Goal: Transaction & Acquisition: Purchase product/service

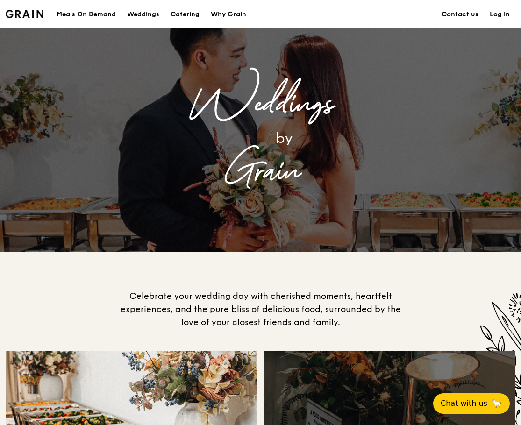
click at [125, 237] on div "Weddings by Grain" at bounding box center [261, 140] width 374 height 224
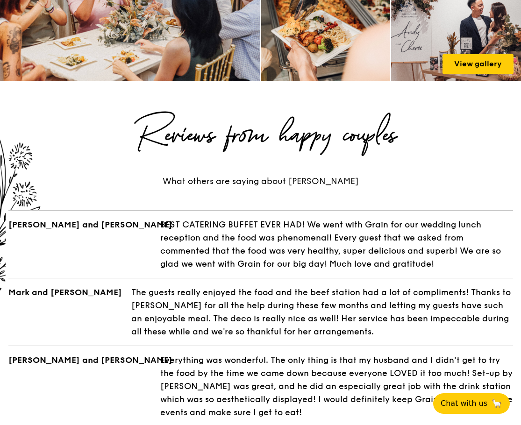
scroll to position [1482, 0]
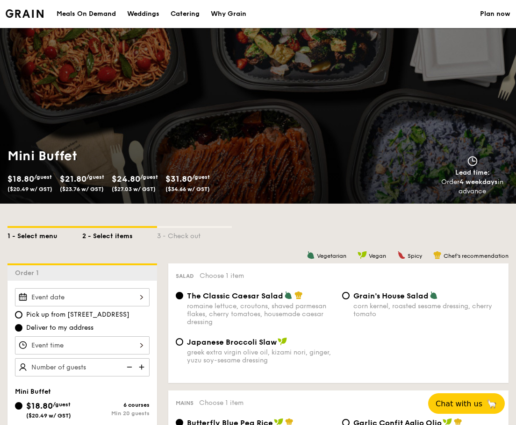
click at [44, 237] on div "1 - Select menu" at bounding box center [44, 234] width 75 height 13
select select
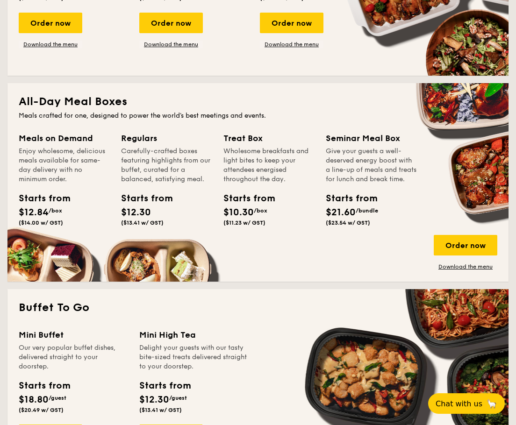
scroll to position [204, 0]
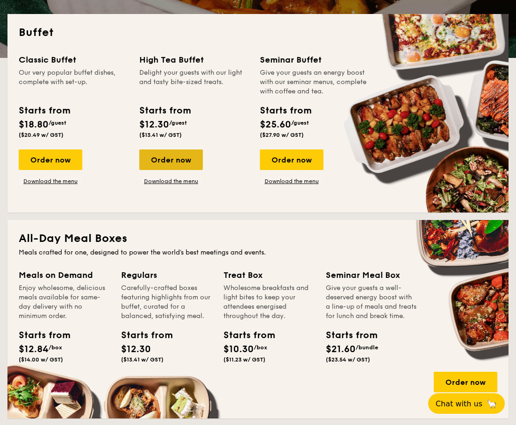
click at [173, 160] on div "Order now" at bounding box center [171, 159] width 64 height 21
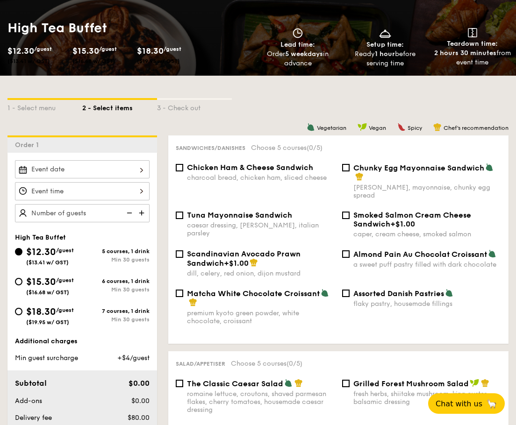
scroll to position [128, 0]
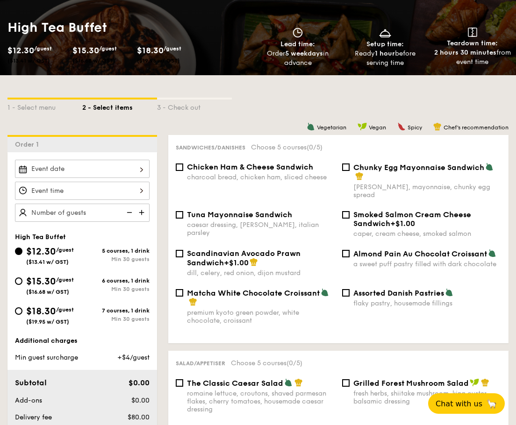
click at [111, 168] on div at bounding box center [82, 169] width 134 height 18
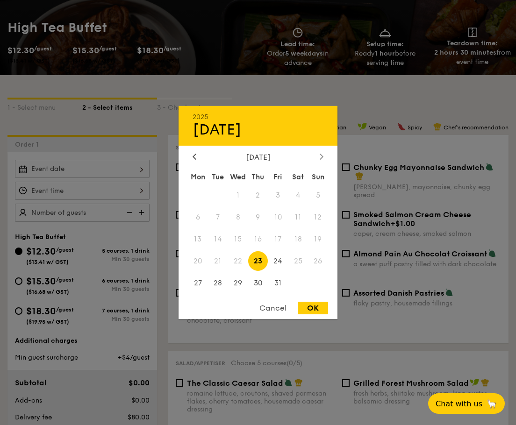
click at [321, 159] on icon at bounding box center [321, 156] width 4 height 6
click at [324, 159] on div at bounding box center [321, 157] width 8 height 9
click at [195, 156] on icon at bounding box center [194, 156] width 4 height 6
click at [296, 216] on span "8" at bounding box center [298, 217] width 20 height 20
click at [306, 300] on div "2025 Nov [DATE] Tue Wed Thu Fri Sat Sun 1 2 3 4 5 6 7 8 9 10 11 12 13 14 15 16 …" at bounding box center [257, 212] width 159 height 213
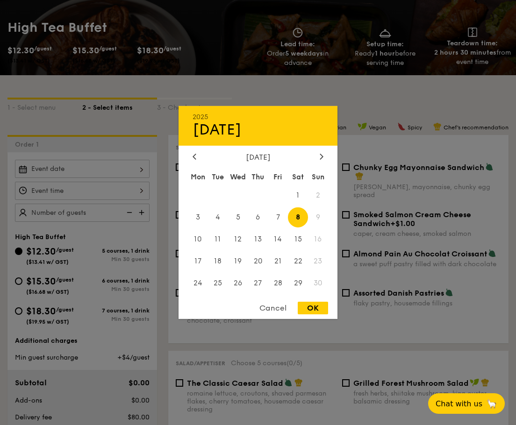
click at [310, 307] on div "OK" at bounding box center [312, 308] width 30 height 13
type input "[DATE]"
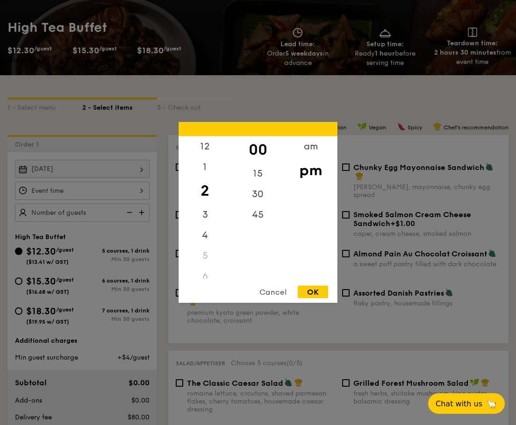
click at [87, 192] on div "12 1 2 3 4 5 6 7 8 9 10 11 00 15 30 45 am pm Cancel OK" at bounding box center [82, 191] width 134 height 18
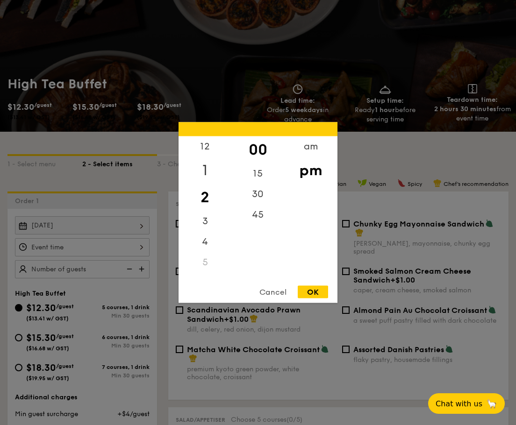
scroll to position [70, 0]
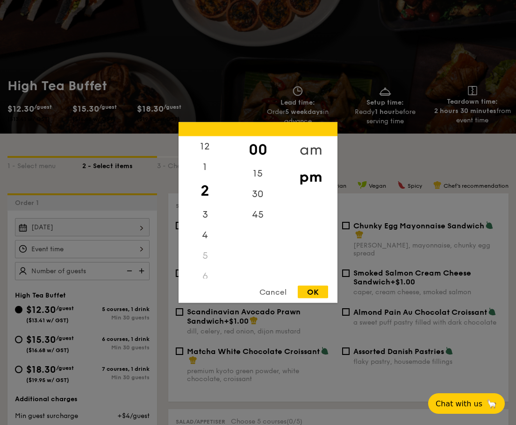
click at [314, 147] on div "am" at bounding box center [310, 149] width 53 height 27
drag, startPoint x: 200, startPoint y: 183, endPoint x: 202, endPoint y: 241, distance: 58.4
click at [202, 241] on div "12 1 2 3 4 5 6 7 8 9 10 11" at bounding box center [204, 207] width 53 height 142
click at [223, 213] on div "3" at bounding box center [204, 208] width 53 height 21
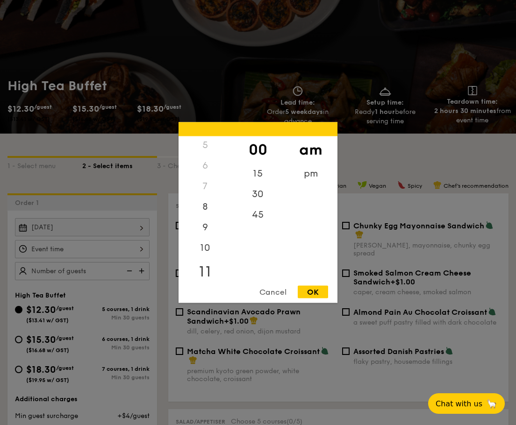
click at [205, 266] on div "11" at bounding box center [204, 271] width 53 height 27
click at [206, 254] on div "10" at bounding box center [204, 251] width 53 height 27
click at [258, 193] on div "30" at bounding box center [257, 197] width 53 height 27
click at [313, 288] on div "OK" at bounding box center [312, 292] width 30 height 13
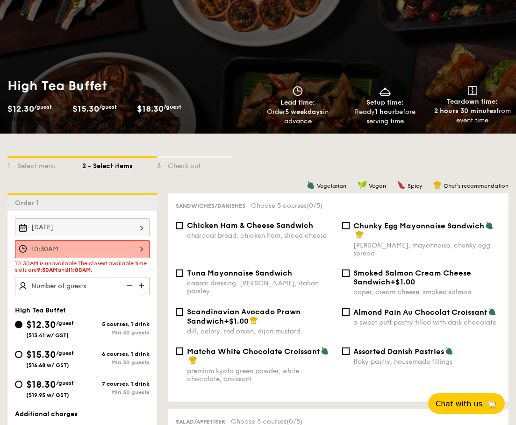
click at [115, 249] on div "10:30AM" at bounding box center [82, 249] width 134 height 18
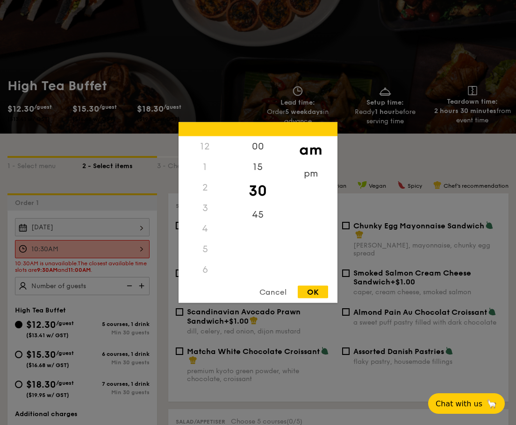
scroll to position [103, 0]
click at [261, 142] on div "00" at bounding box center [257, 149] width 53 height 27
click at [315, 289] on div "OK" at bounding box center [312, 292] width 30 height 13
type input "10:00AM"
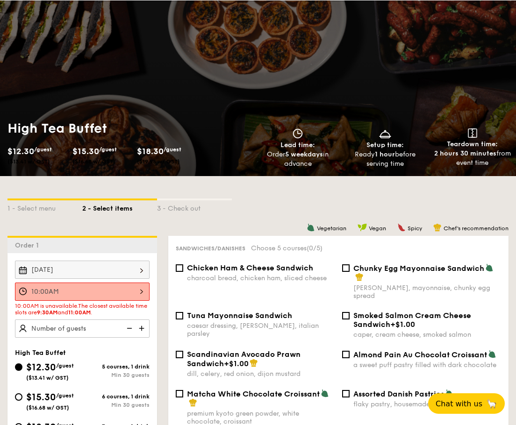
scroll to position [23, 0]
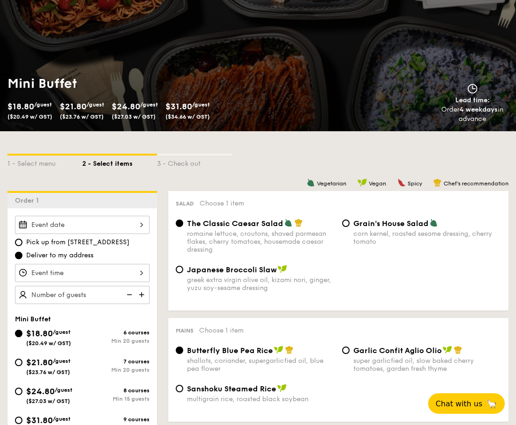
scroll to position [73, 0]
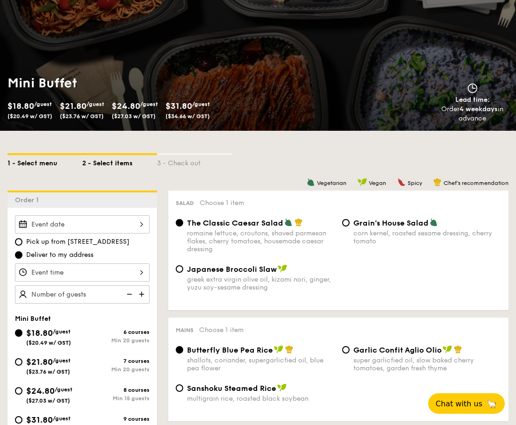
click at [43, 165] on div "1 - Select menu" at bounding box center [44, 161] width 75 height 13
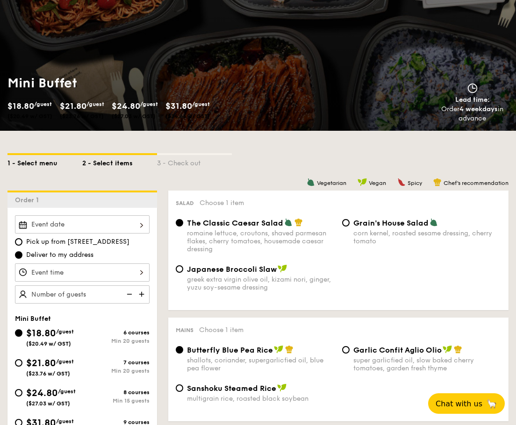
select select
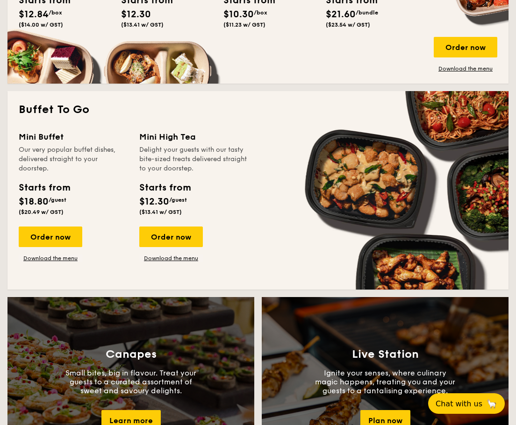
scroll to position [598, 0]
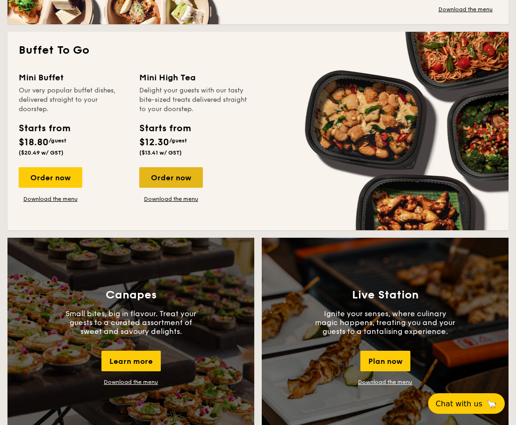
click at [163, 176] on div "Order now" at bounding box center [171, 177] width 64 height 21
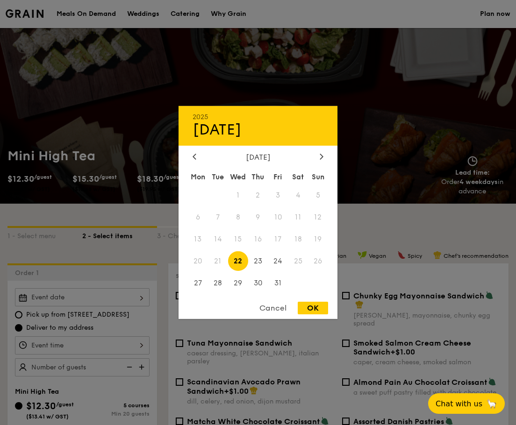
click at [96, 296] on div "2025 Oct 22 October 2025 Mon Tue Wed Thu Fri Sat Sun 1 2 3 4 5 6 7 8 9 10 11 12…" at bounding box center [82, 297] width 134 height 18
click at [324, 153] on div at bounding box center [321, 157] width 8 height 9
click at [301, 212] on span "8" at bounding box center [298, 217] width 20 height 20
click at [313, 302] on div "OK" at bounding box center [312, 308] width 30 height 13
type input "[DATE]"
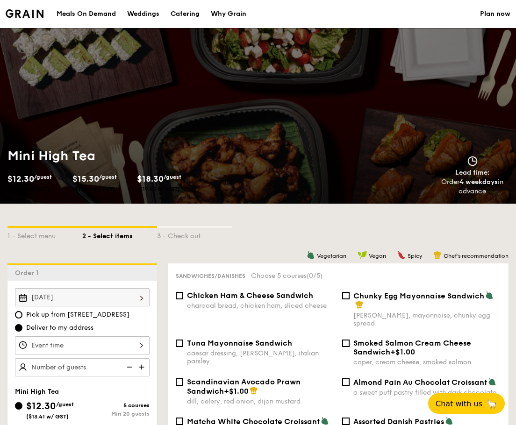
drag, startPoint x: 311, startPoint y: 307, endPoint x: 234, endPoint y: 175, distance: 152.6
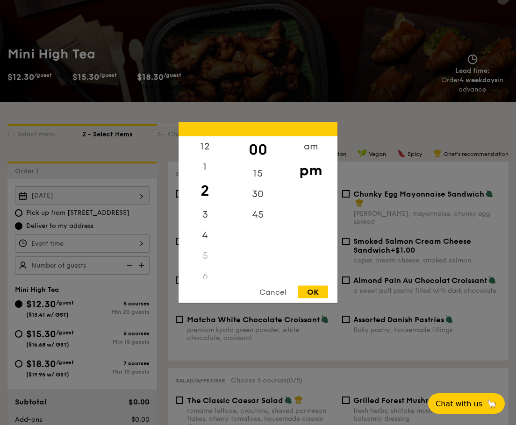
click at [98, 237] on div "12 1 2 3 4 5 6 7 8 9 10 11 00 15 30 45 am pm Cancel OK" at bounding box center [82, 243] width 134 height 18
click at [305, 147] on div "am" at bounding box center [310, 149] width 53 height 27
click at [204, 247] on div "10" at bounding box center [204, 251] width 53 height 27
click at [310, 291] on div "OK" at bounding box center [312, 292] width 30 height 13
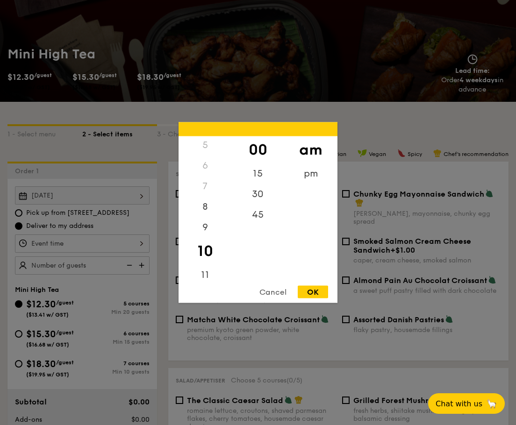
type input "10:00AM"
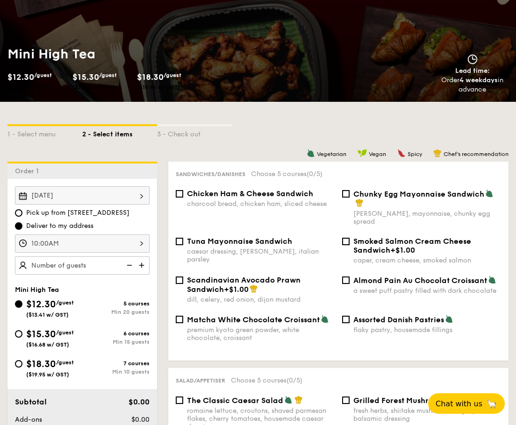
click at [243, 126] on div "1 - Select menu 2 - Select items 3 - Check out" at bounding box center [257, 131] width 501 height 15
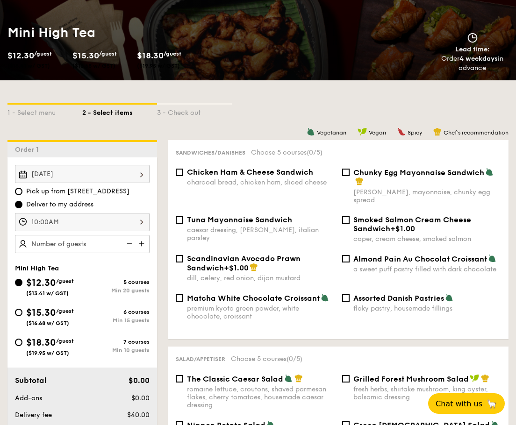
scroll to position [124, 0]
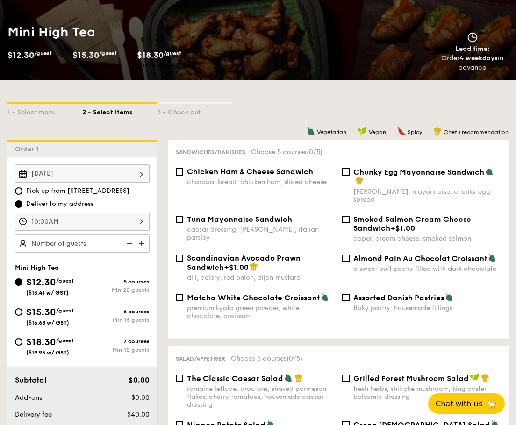
click at [64, 286] on div "$12.30 /guest ($13.41 w/ GST)" at bounding box center [50, 286] width 48 height 21
click at [22, 286] on input "$12.30 /guest ($13.41 w/ GST) 5 courses Min 20 guests" at bounding box center [18, 281] width 7 height 7
type input "70 guests"
click at [253, 107] on div "1 - Select menu 2 - Select items 3 - Check out" at bounding box center [257, 109] width 501 height 15
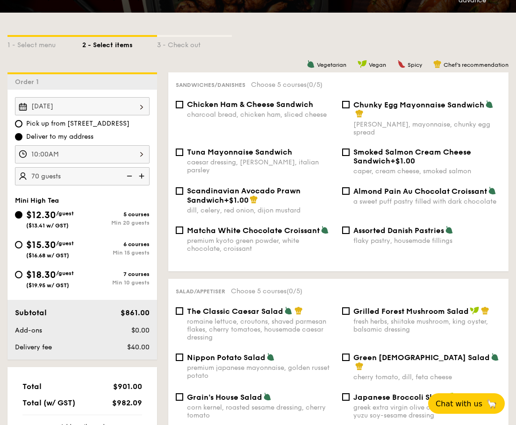
scroll to position [190, 0]
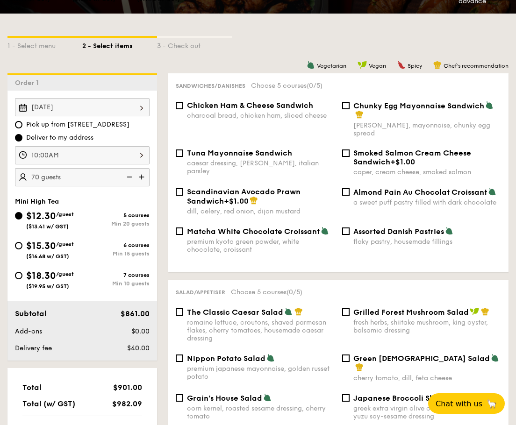
click at [276, 106] on span "Chicken Ham & Cheese Sandwich" at bounding box center [250, 105] width 126 height 9
click at [183, 106] on input "Chicken Ham & Cheese Sandwich charcoal bread, chicken ham, sliced cheese" at bounding box center [179, 105] width 7 height 7
checkbox input "true"
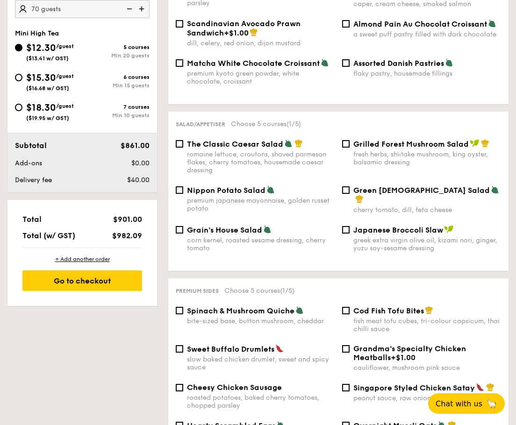
scroll to position [359, 0]
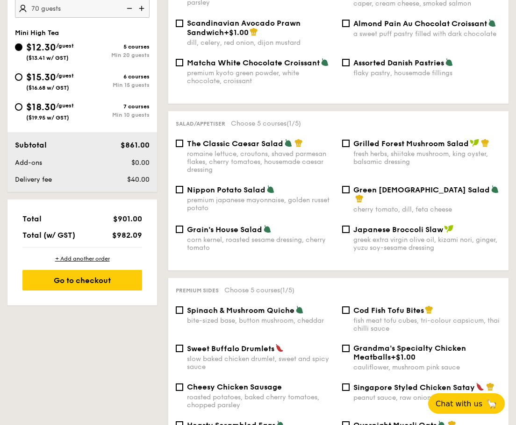
click at [270, 144] on span "The Classic Caesar Salad" at bounding box center [235, 143] width 96 height 9
click at [183, 144] on input "The Classic Caesar Salad romaine lettuce, croutons, shaved parmesan flakes, che…" at bounding box center [179, 143] width 7 height 7
checkbox input "true"
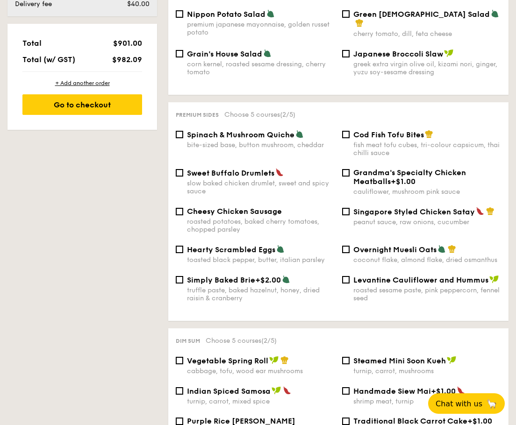
scroll to position [535, 0]
click at [271, 135] on span "Spinach & Mushroom Quiche" at bounding box center [240, 134] width 107 height 9
click at [183, 135] on input "Spinach & Mushroom Quiche bite-sized base, button mushroom, cheddar" at bounding box center [179, 133] width 7 height 7
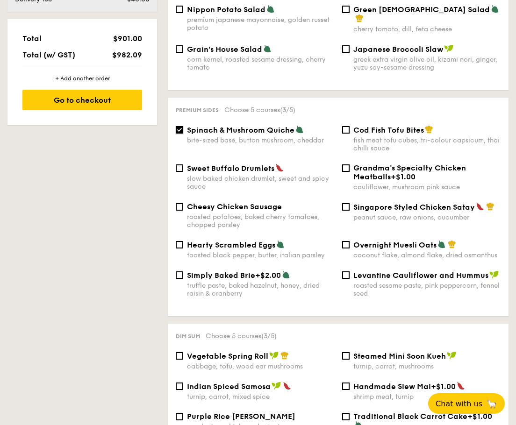
scroll to position [539, 0]
click at [271, 131] on span "Spinach & Mushroom Quiche" at bounding box center [240, 129] width 107 height 9
click at [183, 131] on input "Spinach & Mushroom Quiche bite-sized base, button mushroom, cheddar" at bounding box center [179, 129] width 7 height 7
click at [269, 128] on span "Spinach & Mushroom Quiche" at bounding box center [240, 129] width 107 height 9
click at [183, 128] on input "Spinach & Mushroom Quiche bite-sized base, button mushroom, cheddar" at bounding box center [179, 129] width 7 height 7
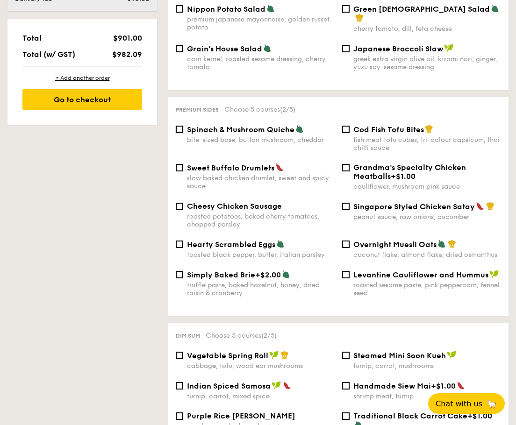
checkbox input "true"
click at [271, 163] on span "Sweet Buffalo Drumlets" at bounding box center [230, 167] width 87 height 9
click at [183, 164] on input "Sweet Buffalo Drumlets slow baked chicken drumlet, sweet and spicy sauce" at bounding box center [179, 167] width 7 height 7
checkbox input "true"
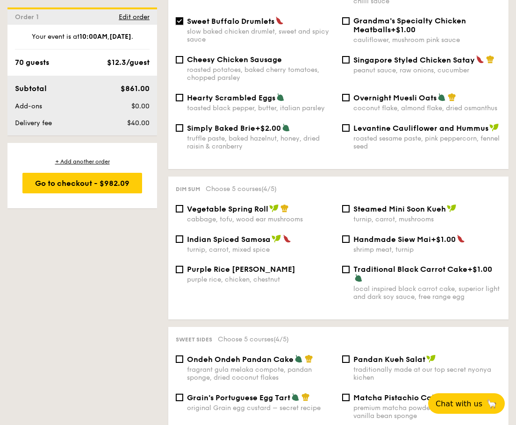
scroll to position [686, 0]
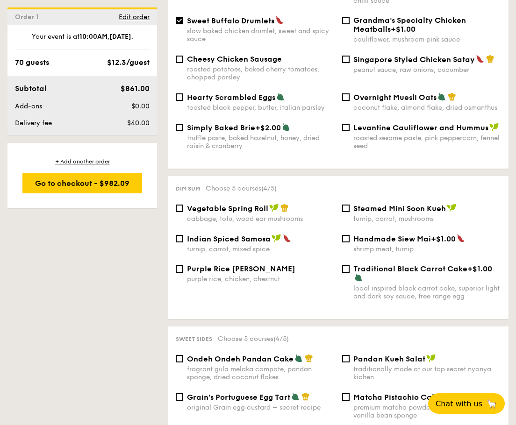
click at [245, 210] on span "Vegetable Spring Roll" at bounding box center [227, 208] width 81 height 9
click at [183, 210] on input "Vegetable Spring Roll cabbage, tofu, wood ear mushrooms" at bounding box center [179, 208] width 7 height 7
click at [244, 207] on span "Vegetable Spring Roll" at bounding box center [227, 208] width 81 height 9
click at [183, 207] on input "Vegetable Spring Roll cabbage, tofu, wood ear mushrooms" at bounding box center [179, 208] width 7 height 7
checkbox input "false"
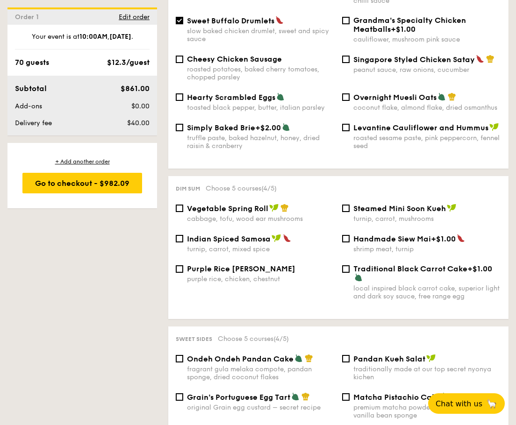
click at [246, 239] on span "Indian Spiced Samosa" at bounding box center [229, 238] width 84 height 9
click at [183, 239] on input "Indian Spiced Samosa turnip, carrot, mixed spice" at bounding box center [179, 238] width 7 height 7
checkbox input "true"
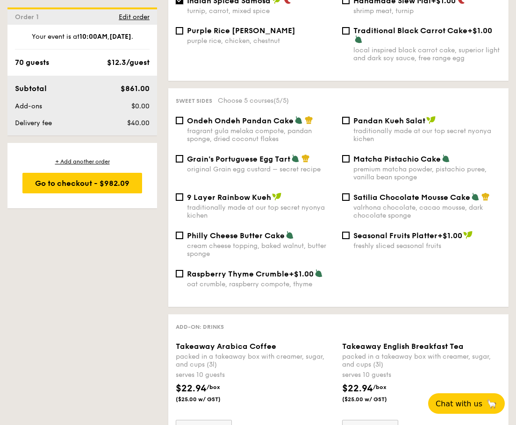
scroll to position [923, 0]
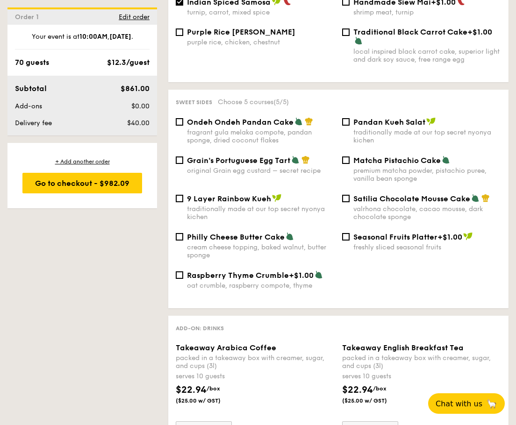
click at [250, 199] on span "9 Layer Rainbow Kueh" at bounding box center [229, 198] width 84 height 9
click at [183, 199] on input "9 Layer Rainbow Kueh traditionally made at our top secret nyonya kichen" at bounding box center [179, 198] width 7 height 7
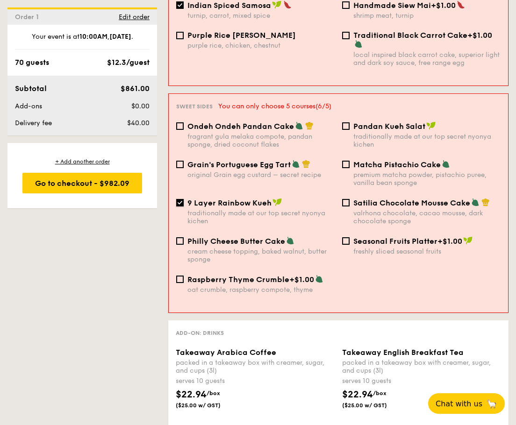
scroll to position [926, 0]
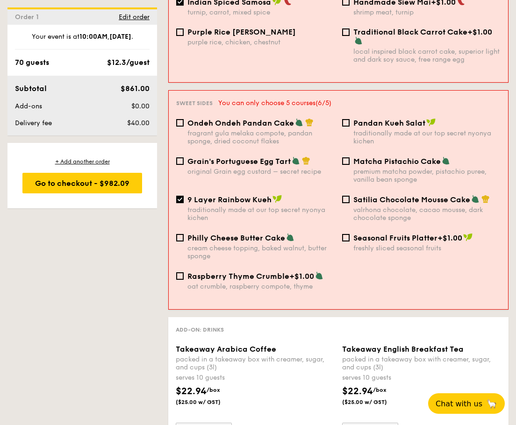
click at [248, 200] on span "9 Layer Rainbow Kueh" at bounding box center [229, 199] width 84 height 9
click at [184, 200] on input "9 Layer Rainbow Kueh traditionally made at our top secret nyonya kichen" at bounding box center [179, 199] width 7 height 7
checkbox input "false"
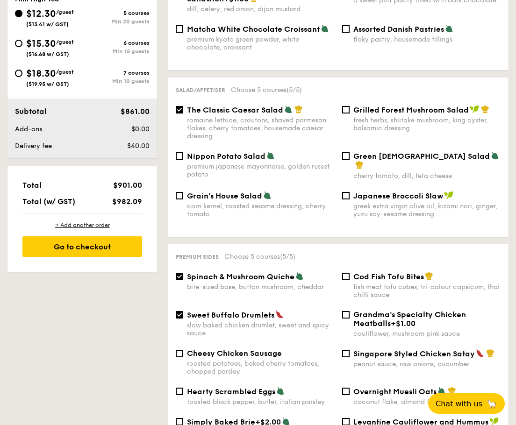
scroll to position [391, 0]
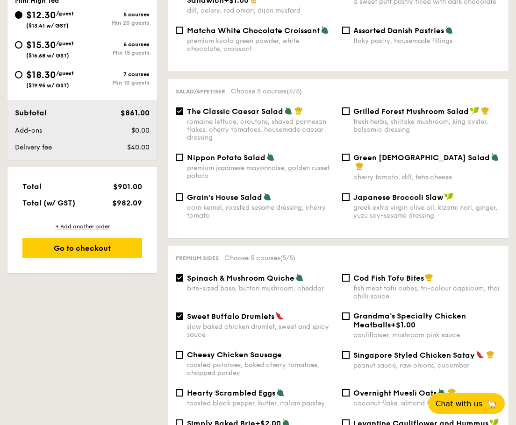
click at [256, 110] on span "The Classic Caesar Salad" at bounding box center [235, 111] width 96 height 9
click at [183, 110] on input "The Classic Caesar Salad romaine lettuce, croutons, shaved parmesan flakes, che…" at bounding box center [179, 110] width 7 height 7
checkbox input "false"
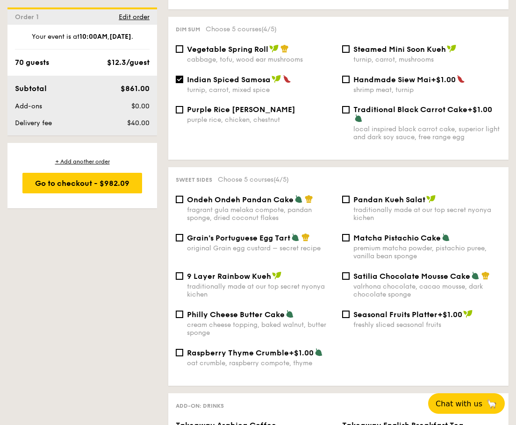
scroll to position [846, 0]
click at [242, 277] on span "9 Layer Rainbow Kueh" at bounding box center [229, 275] width 84 height 9
click at [183, 277] on input "9 Layer Rainbow Kueh traditionally made at our top secret nyonya kichen" at bounding box center [179, 275] width 7 height 7
checkbox input "true"
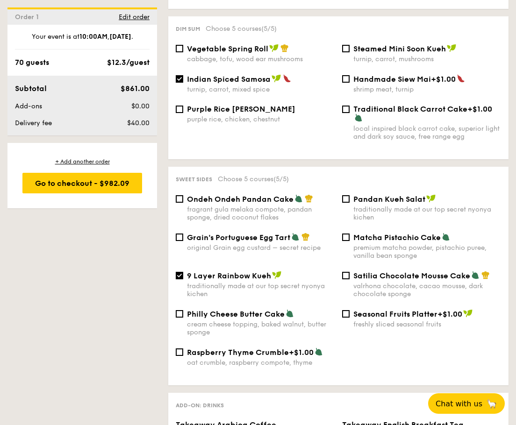
click at [260, 197] on span "Ondeh Ondeh Pandan Cake" at bounding box center [240, 199] width 106 height 9
click at [183, 197] on input "Ondeh Ondeh Pandan Cake fragrant gula melaka compote, pandan sponge, dried coco…" at bounding box center [179, 198] width 7 height 7
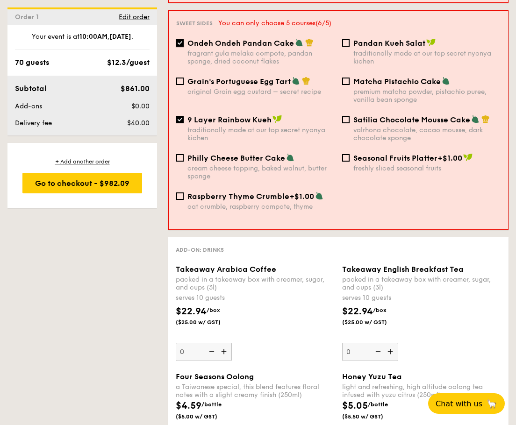
scroll to position [848, 0]
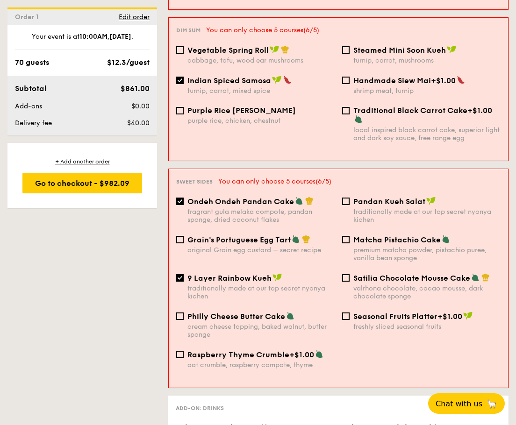
drag, startPoint x: 268, startPoint y: 252, endPoint x: 241, endPoint y: 196, distance: 61.6
click at [241, 197] on span "Ondeh Ondeh Pandan Cake" at bounding box center [240, 201] width 106 height 9
click at [184, 198] on input "Ondeh Ondeh Pandan Cake fragrant gula melaka compote, pandan sponge, dried coco…" at bounding box center [179, 201] width 7 height 7
checkbox input "false"
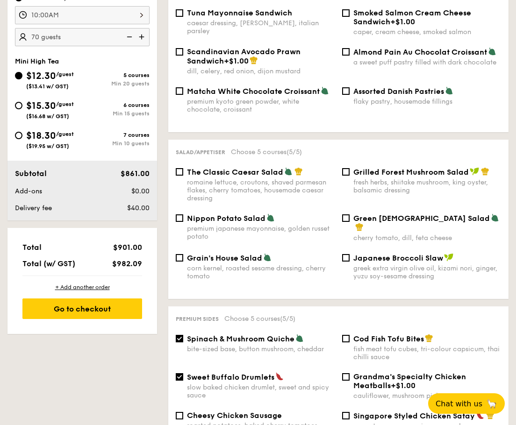
scroll to position [331, 0]
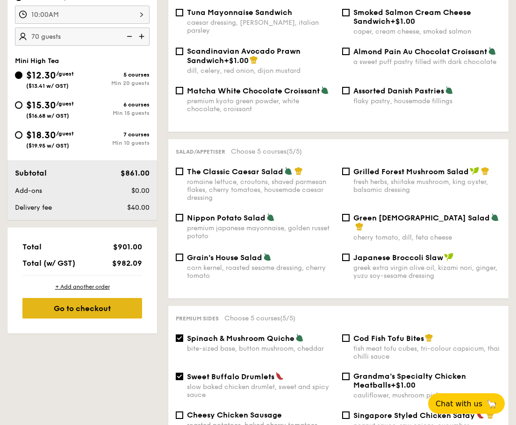
click at [97, 308] on div "Go to checkout" at bounding box center [82, 308] width 120 height 21
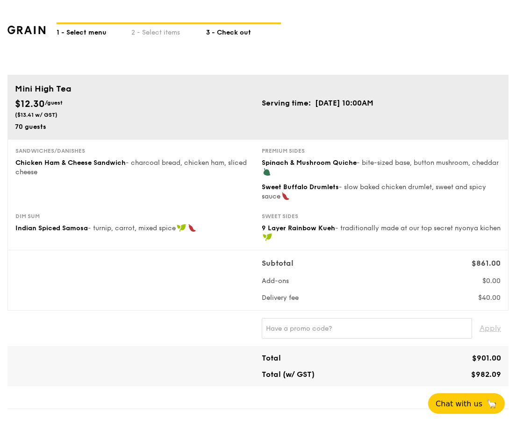
click at [87, 31] on div "1 - Select menu" at bounding box center [94, 30] width 75 height 13
select select
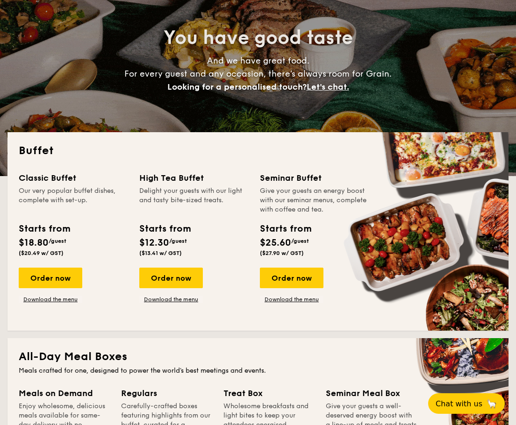
scroll to position [86, 0]
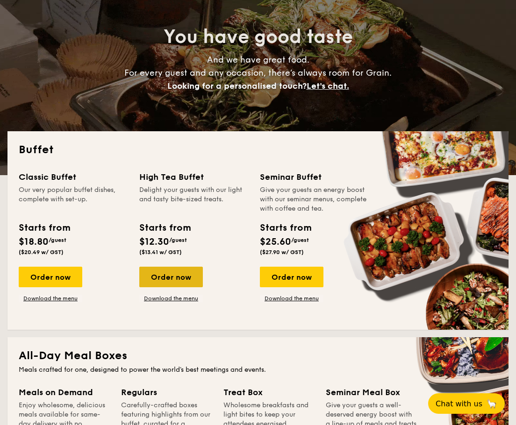
click at [184, 279] on div "Order now" at bounding box center [171, 277] width 64 height 21
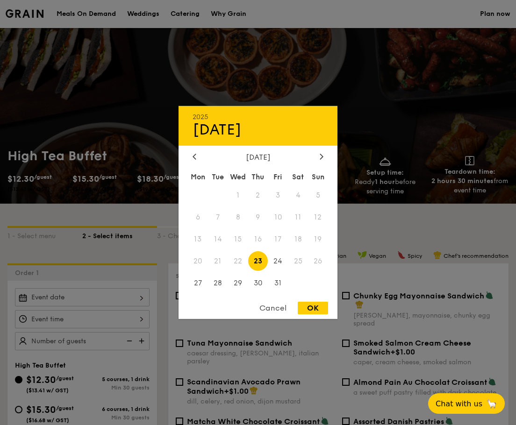
click at [102, 295] on div "2025 Oct 23 October 2025 Mon Tue Wed Thu Fri Sat Sun 1 2 3 4 5 6 7 8 9 10 11 12…" at bounding box center [82, 297] width 134 height 18
click at [319, 153] on icon at bounding box center [321, 156] width 4 height 6
click at [298, 216] on span "8" at bounding box center [298, 217] width 20 height 20
click at [311, 301] on div "2025 Nov [DATE] Tue Wed Thu Fri Sat Sun 1 2 3 4 5 6 7 8 9 10 11 12 13 14 15 16 …" at bounding box center [257, 212] width 159 height 213
click at [314, 306] on div "OK" at bounding box center [312, 308] width 30 height 13
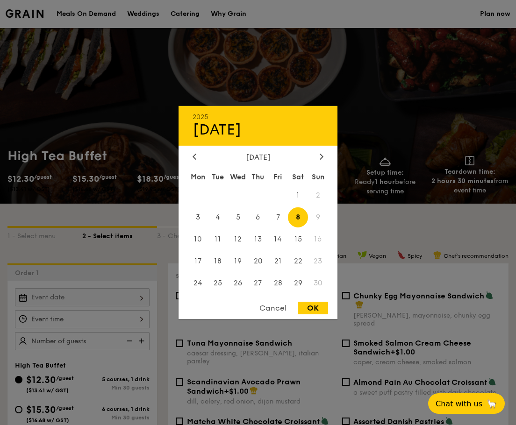
type input "[DATE]"
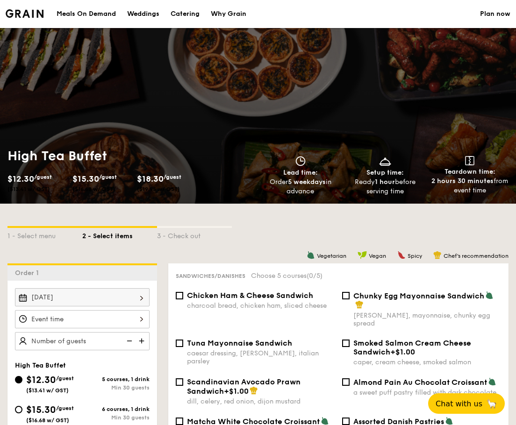
click at [128, 313] on div at bounding box center [82, 319] width 134 height 18
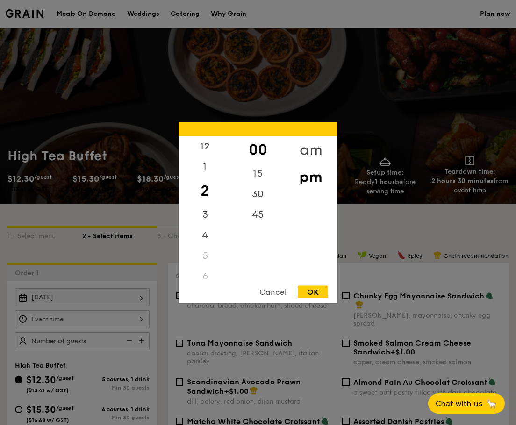
click at [302, 148] on div "am" at bounding box center [310, 149] width 53 height 27
drag, startPoint x: 231, startPoint y: 208, endPoint x: 232, endPoint y: 262, distance: 53.2
click at [232, 262] on div "00 15 30 45" at bounding box center [257, 207] width 53 height 142
click at [202, 277] on div "11" at bounding box center [204, 271] width 53 height 27
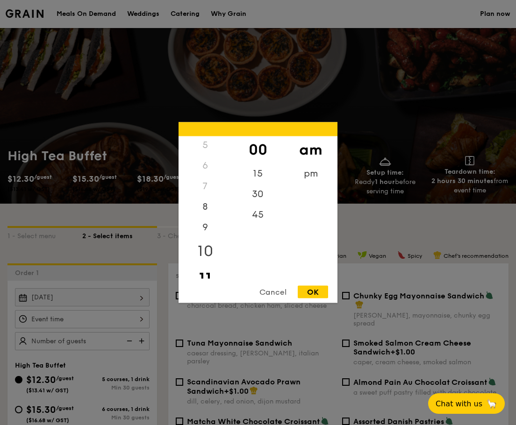
click at [208, 247] on div "10" at bounding box center [204, 251] width 53 height 27
click at [318, 290] on div "OK" at bounding box center [312, 292] width 30 height 13
type input "10:00AM"
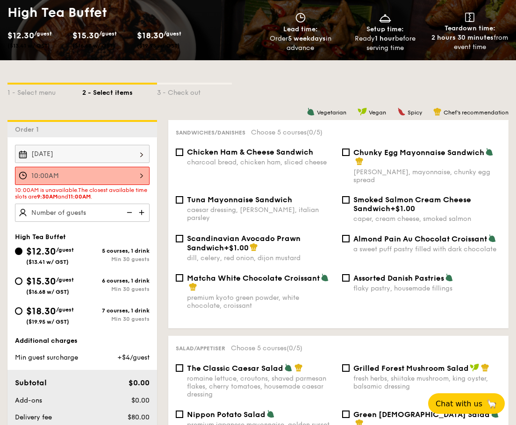
scroll to position [144, 0]
